Goal: Task Accomplishment & Management: Manage account settings

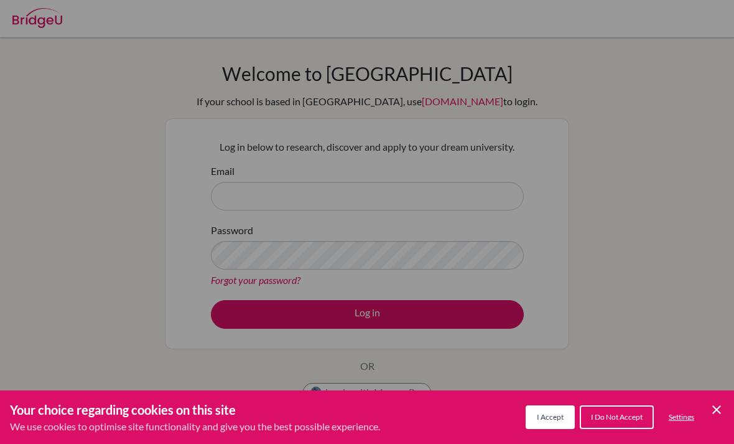
click at [711, 415] on icon "Cookie Control Close Icon" at bounding box center [716, 409] width 15 height 15
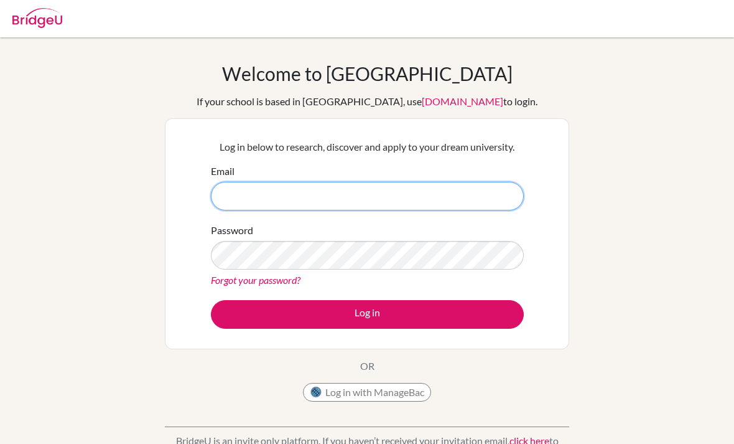
click at [236, 187] on input "Email" at bounding box center [367, 196] width 313 height 29
type input "239117@acis.ac.th"
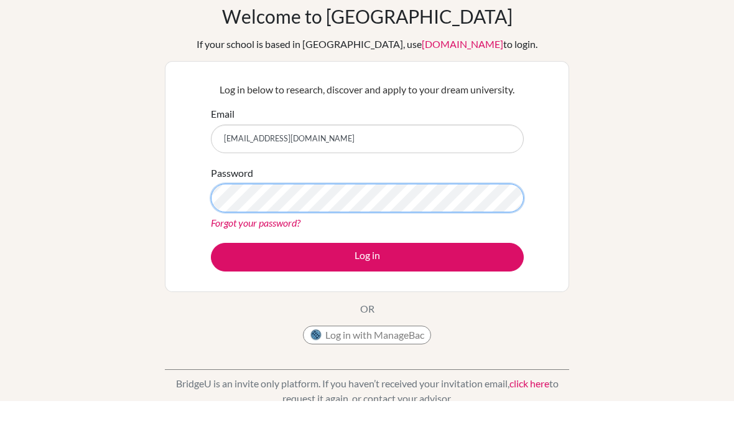
scroll to position [16, 0]
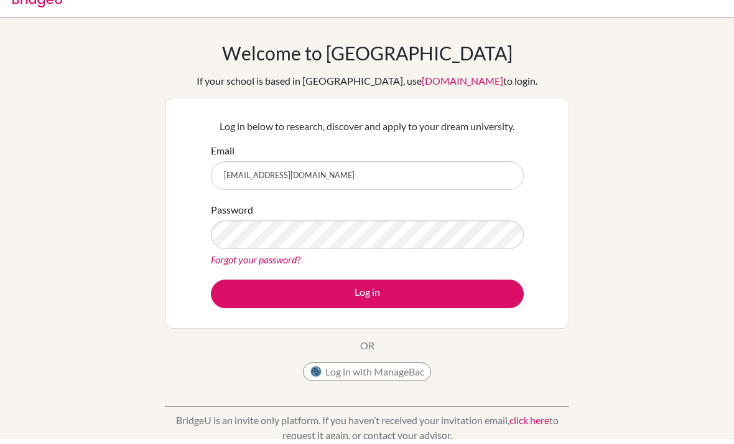
click at [245, 264] on link "Forgot your password?" at bounding box center [256, 264] width 90 height 12
click at [251, 258] on link "Forgot your password?" at bounding box center [256, 264] width 90 height 12
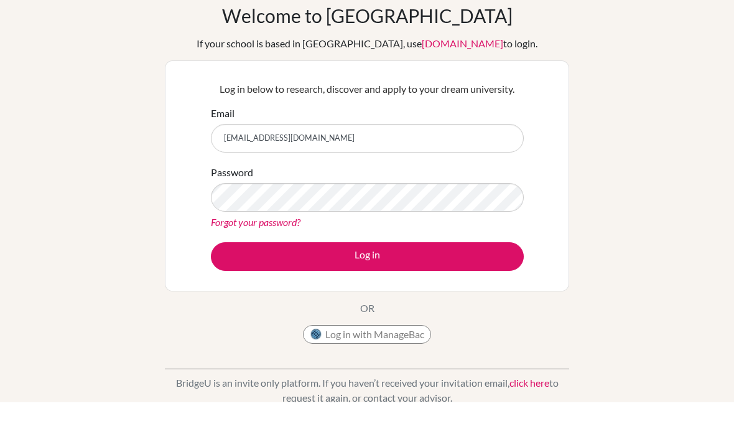
click at [278, 258] on link "Forgot your password?" at bounding box center [256, 264] width 90 height 12
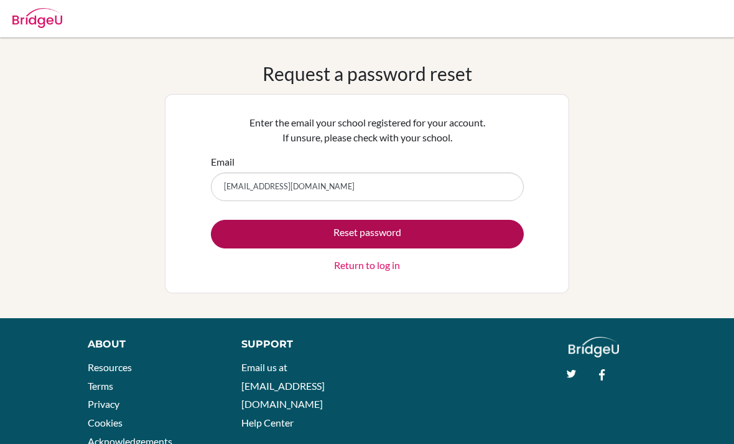
type input "230117@acis.ac.th"
click at [265, 227] on button "Reset password" at bounding box center [367, 234] width 313 height 29
